Goal: Obtain resource: Obtain resource

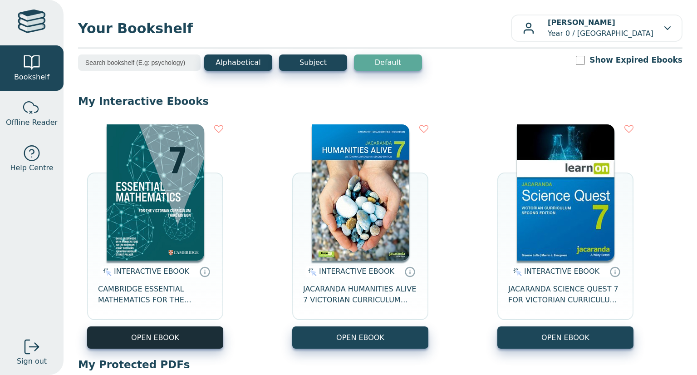
click at [194, 338] on button "OPEN EBOOK" at bounding box center [155, 337] width 136 height 22
click at [187, 343] on button "OPEN EBOOK" at bounding box center [155, 337] width 136 height 22
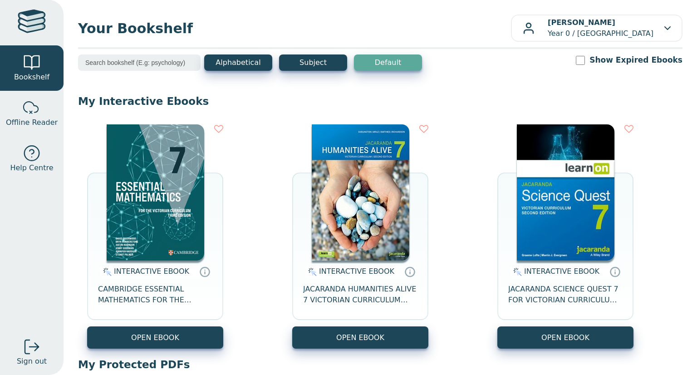
click at [87, 326] on button "OPEN EBOOK" at bounding box center [155, 337] width 136 height 22
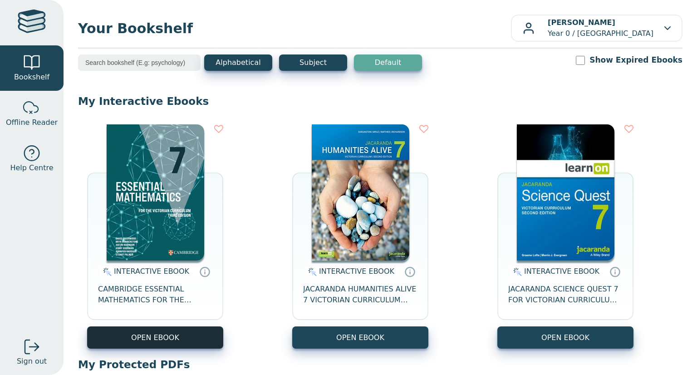
click at [190, 338] on button "OPEN EBOOK" at bounding box center [155, 337] width 136 height 22
